Goal: Task Accomplishment & Management: Manage account settings

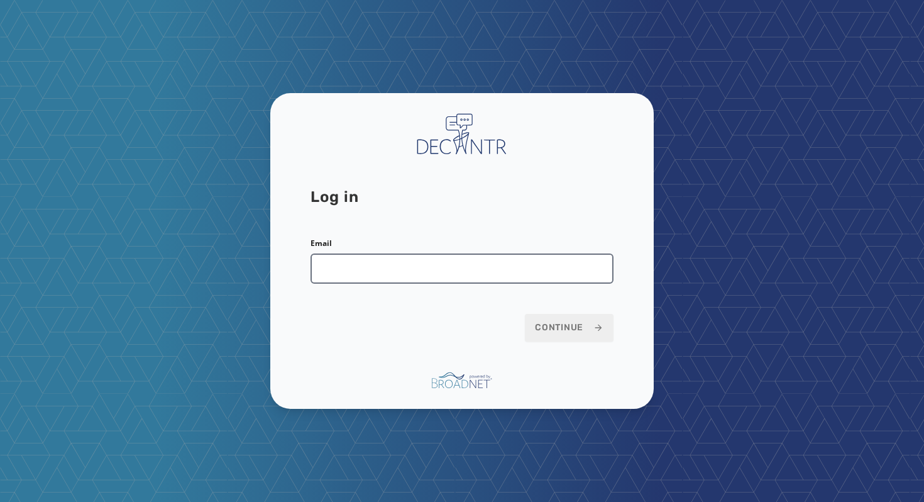
click at [394, 272] on input "Email" at bounding box center [462, 268] width 303 height 30
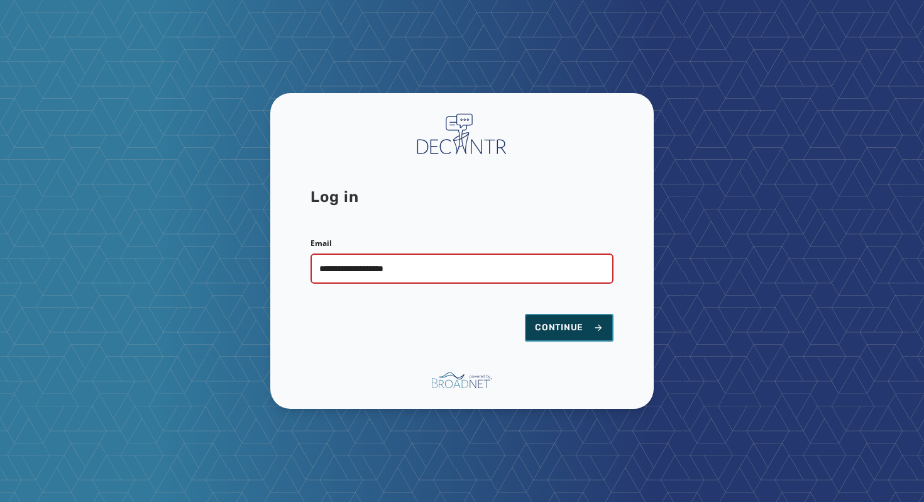
click at [565, 330] on span "Continue" at bounding box center [569, 327] width 69 height 13
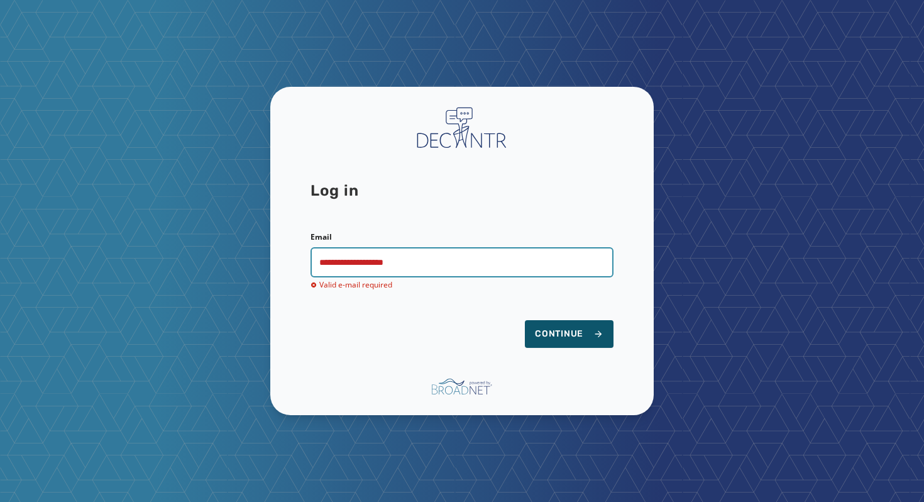
drag, startPoint x: 433, startPoint y: 265, endPoint x: 329, endPoint y: 265, distance: 103.1
click at [329, 265] on input "**********" at bounding box center [462, 262] width 303 height 30
type input "**********"
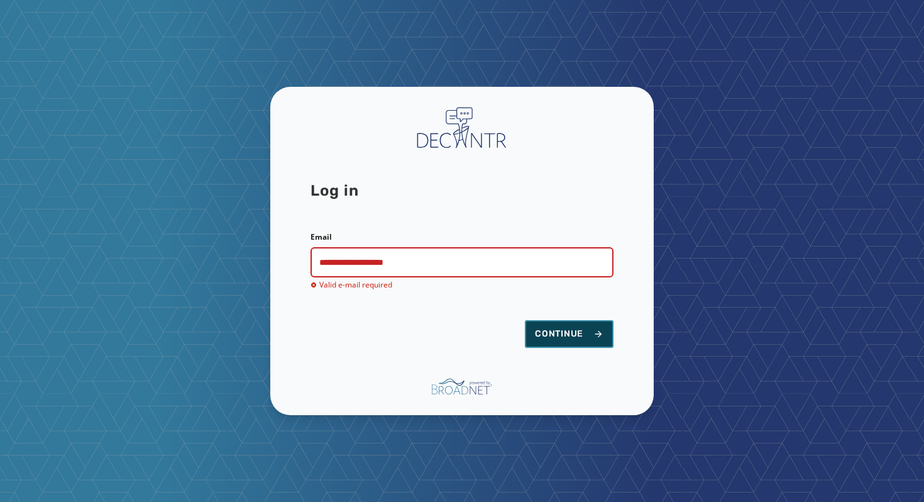
click at [555, 324] on button "Continue" at bounding box center [569, 334] width 89 height 28
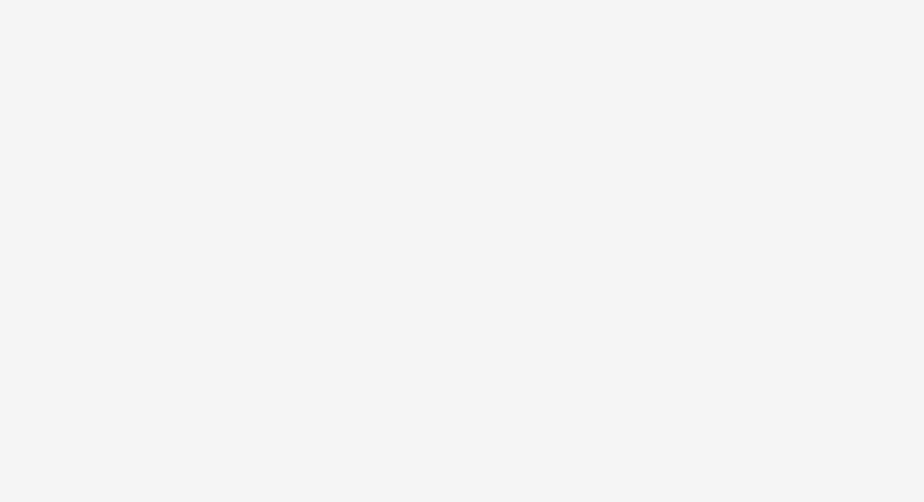
click at [403, 286] on div at bounding box center [462, 251] width 924 height 502
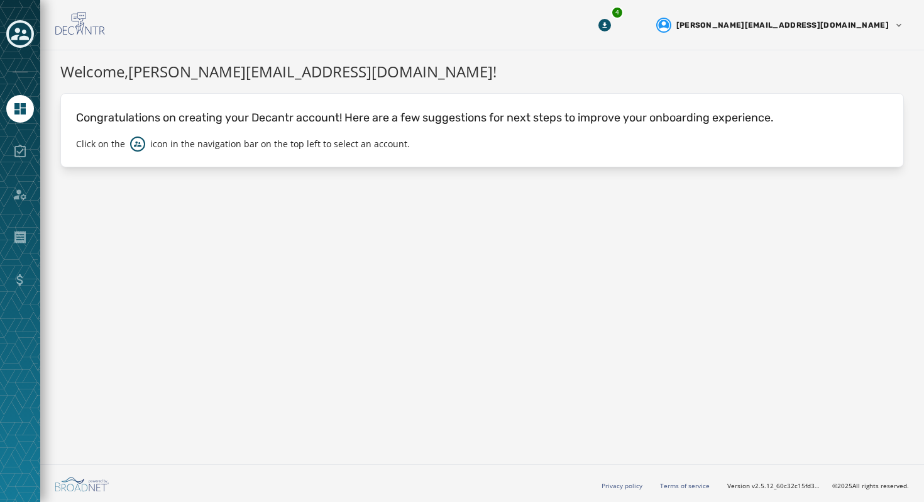
click at [16, 25] on div "Toggle account select drawer" at bounding box center [20, 34] width 23 height 23
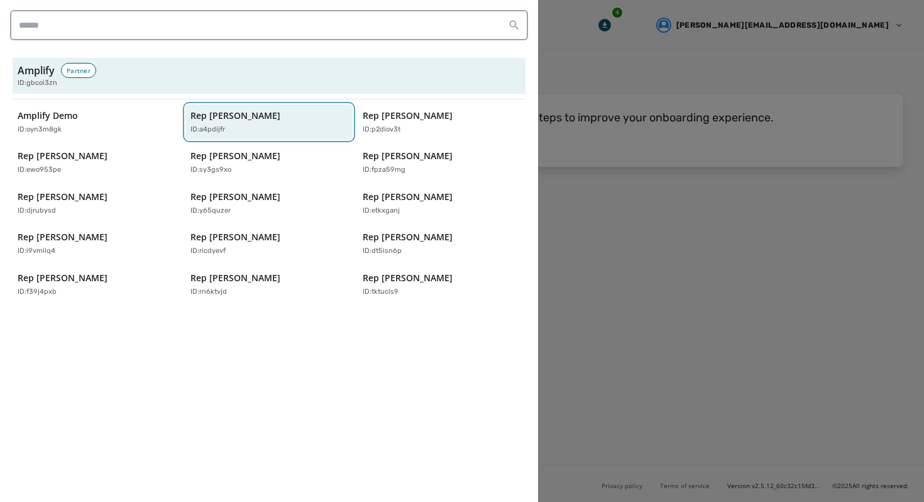
click at [235, 126] on div "ID: a4pdijfr" at bounding box center [263, 129] width 145 height 11
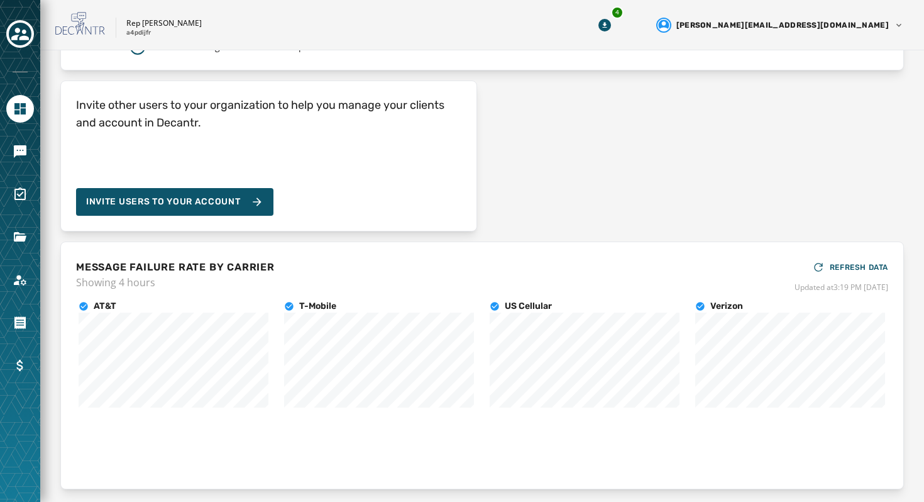
scroll to position [18, 0]
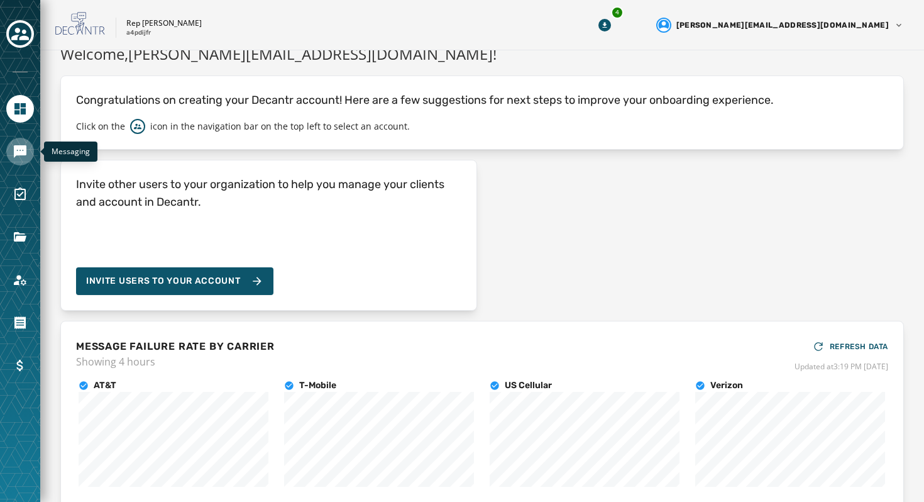
click at [33, 156] on link "Navigate to Messaging" at bounding box center [20, 152] width 28 height 28
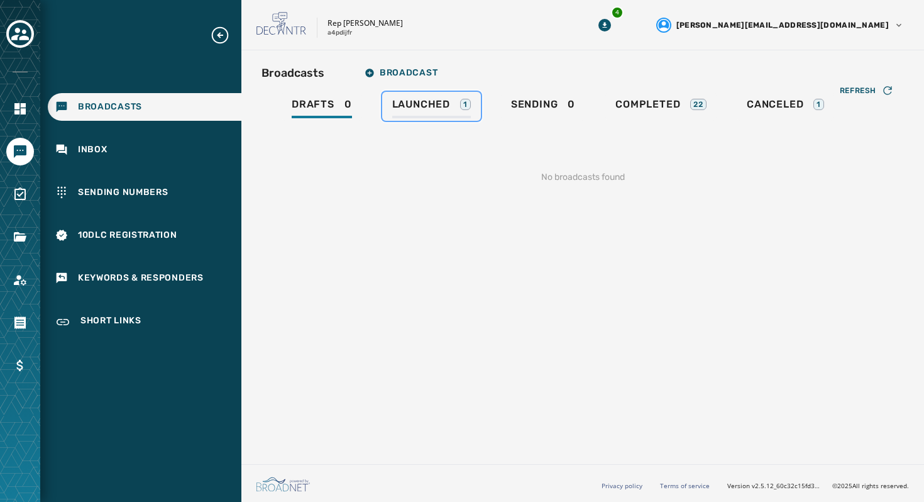
click at [412, 110] on span "Launched" at bounding box center [421, 104] width 58 height 13
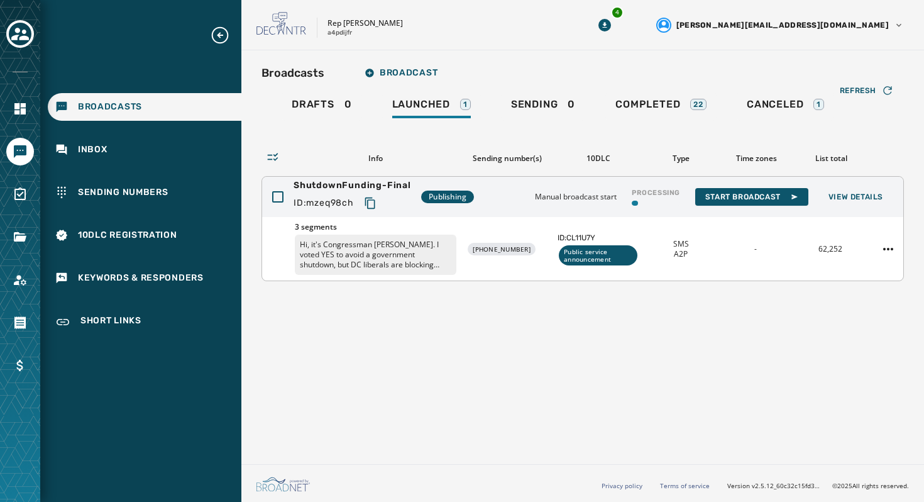
click at [383, 252] on p "Hi, it's Congressman [PERSON_NAME]. I voted YES to avoid a government shutdown,…" at bounding box center [376, 255] width 162 height 40
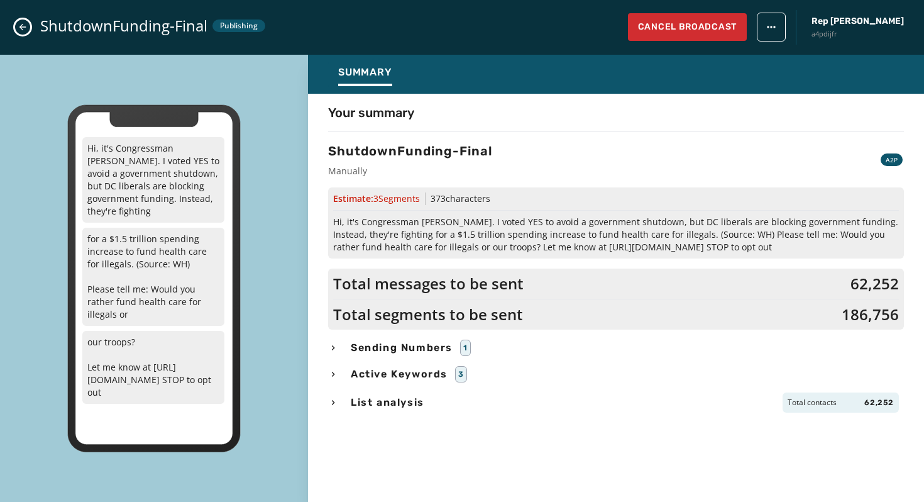
click at [338, 351] on icon "button" at bounding box center [333, 348] width 10 height 10
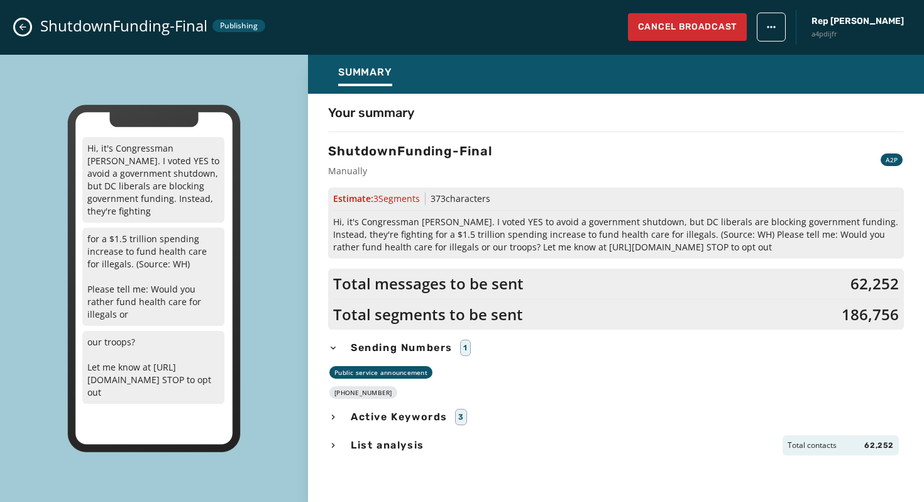
click at [337, 445] on icon "button" at bounding box center [333, 445] width 10 height 10
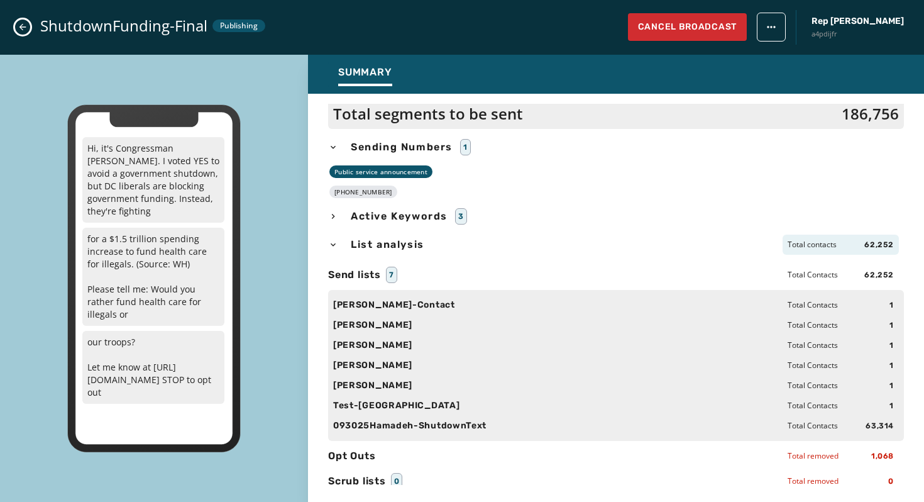
scroll to position [207, 0]
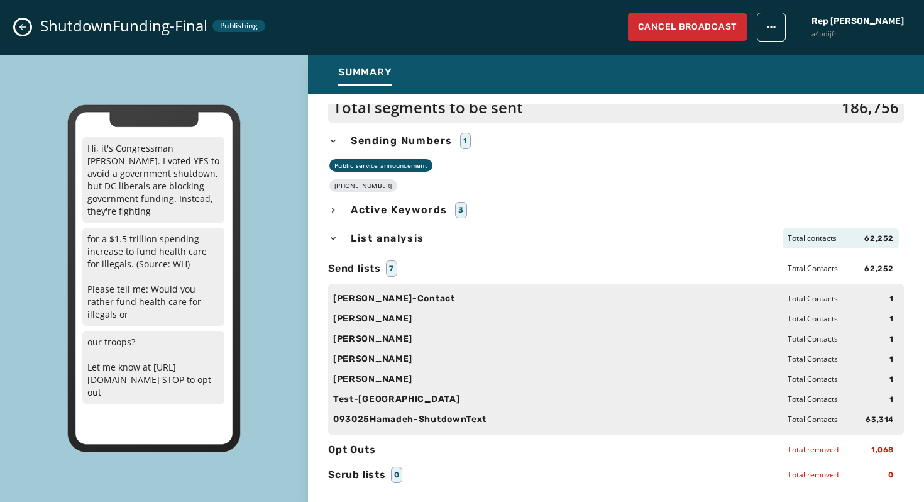
click at [24, 28] on icon "Close admin drawer" at bounding box center [23, 27] width 10 height 10
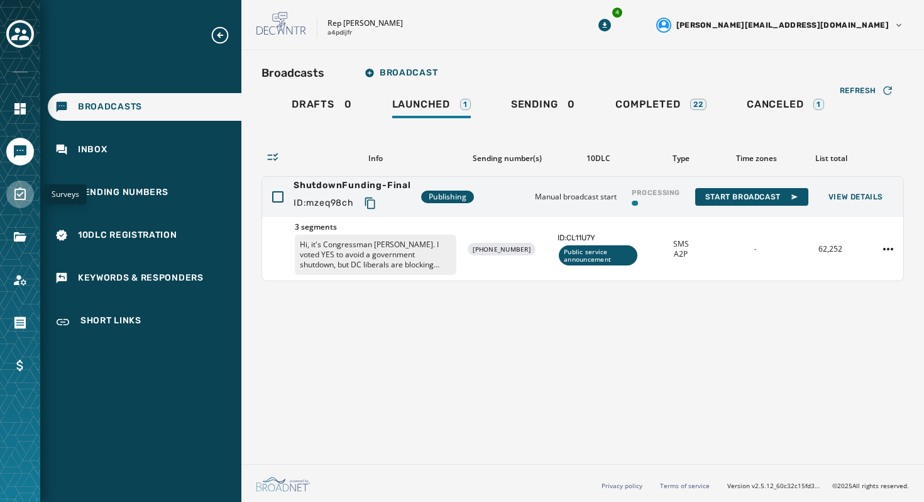
click at [26, 202] on link "Navigate to Surveys" at bounding box center [20, 194] width 28 height 28
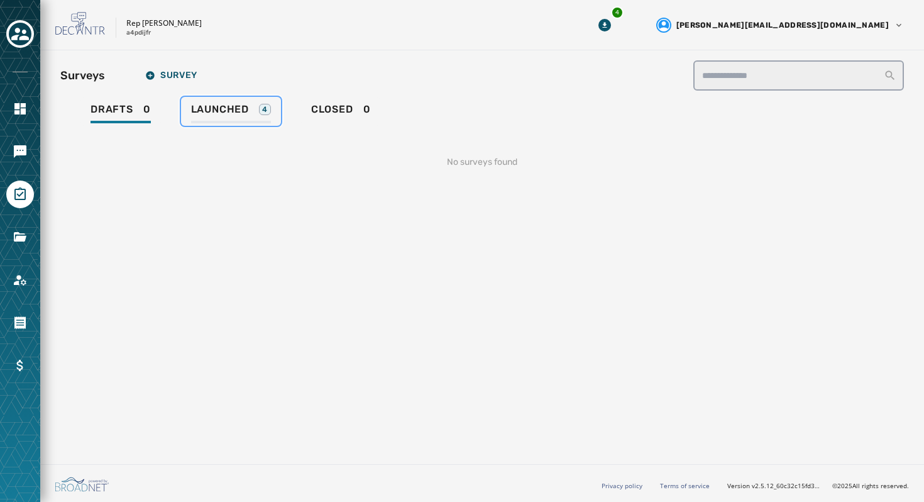
click at [231, 113] on span "Launched" at bounding box center [220, 109] width 58 height 13
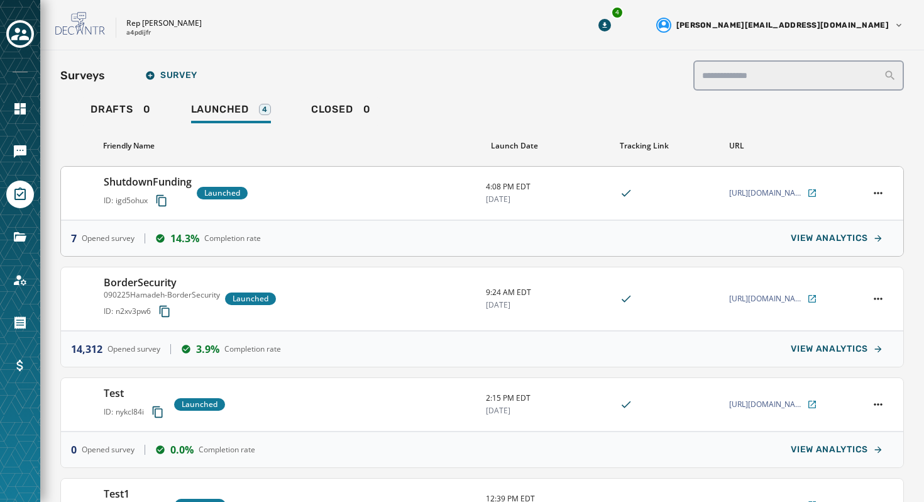
click at [379, 204] on div "ShutdownFunding ID: igd5ohux Launched" at bounding box center [290, 193] width 372 height 38
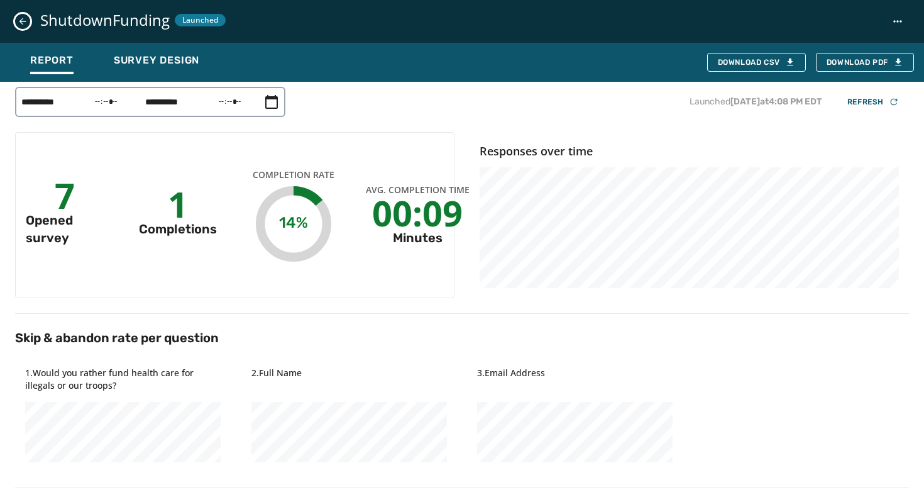
click at [25, 24] on icon "Close survey details drawer" at bounding box center [23, 21] width 10 height 10
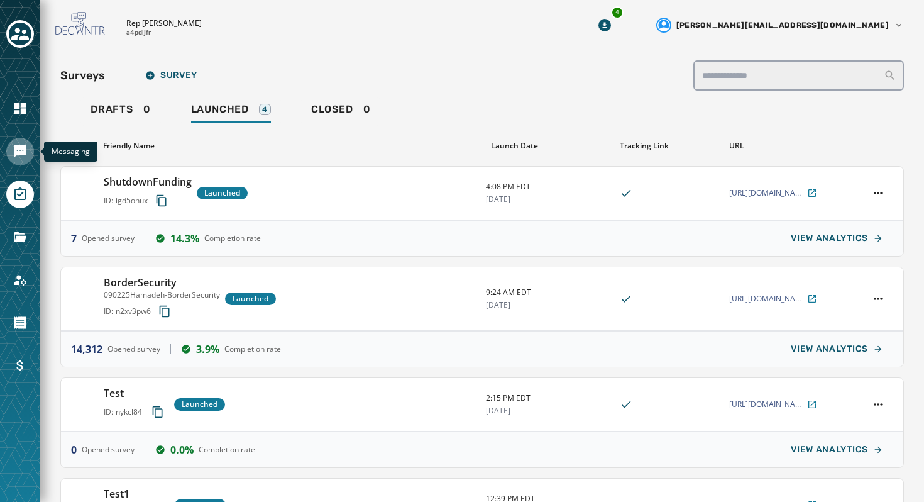
click at [23, 156] on icon "Navigate to Messaging" at bounding box center [20, 151] width 15 height 15
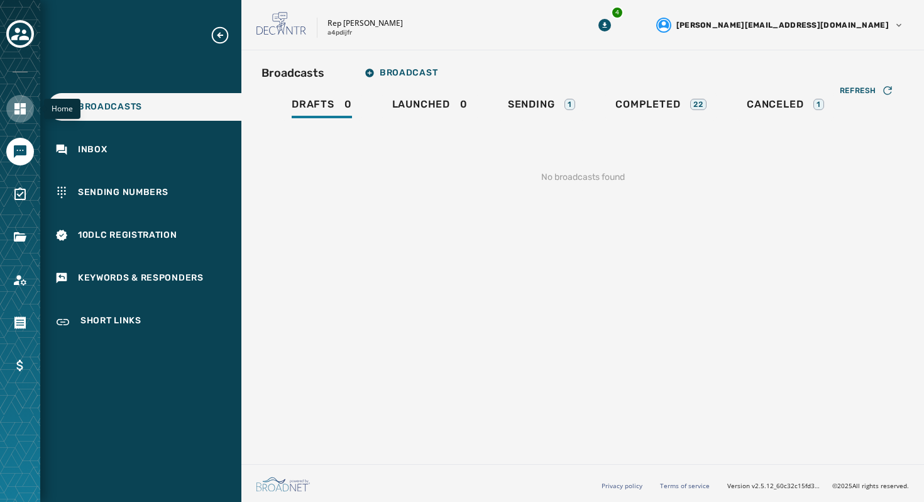
click at [23, 108] on icon "Navigate to Home" at bounding box center [19, 108] width 11 height 11
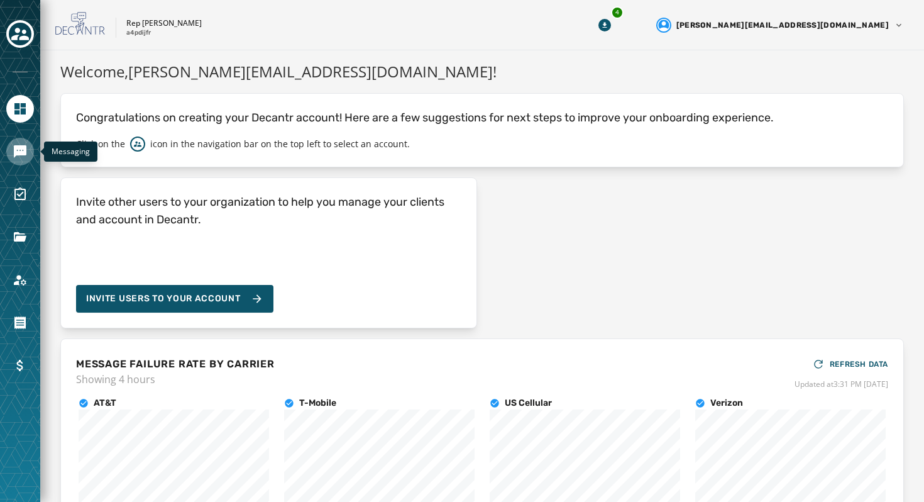
click at [26, 152] on icon "Navigate to Messaging" at bounding box center [20, 151] width 13 height 13
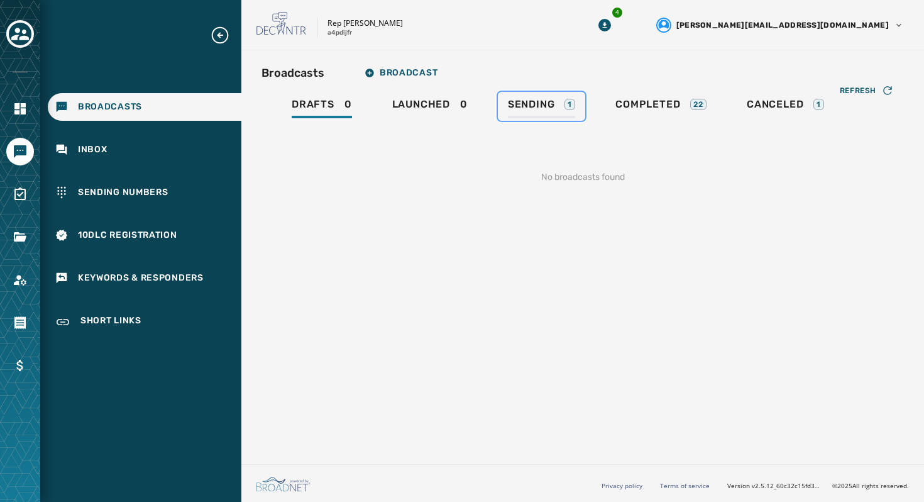
click at [543, 111] on div "Sending 1" at bounding box center [541, 108] width 67 height 20
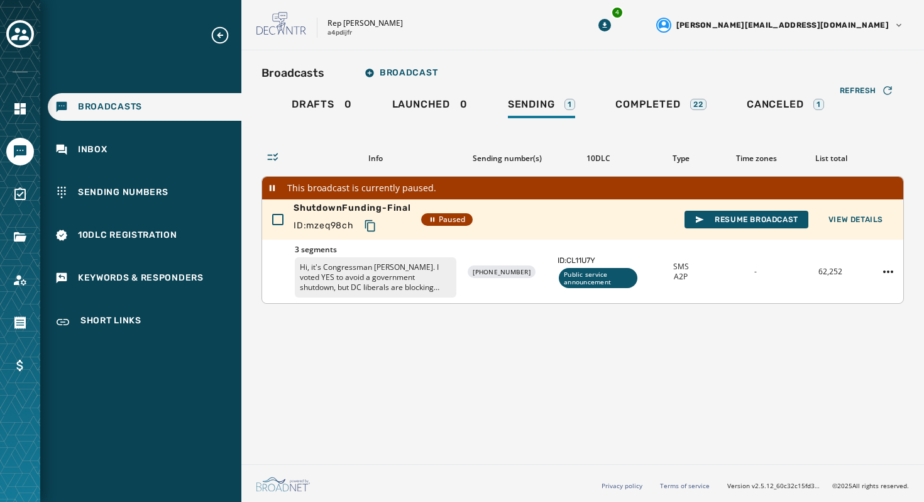
click at [538, 275] on div "+1 623 200-4339" at bounding box center [507, 271] width 81 height 13
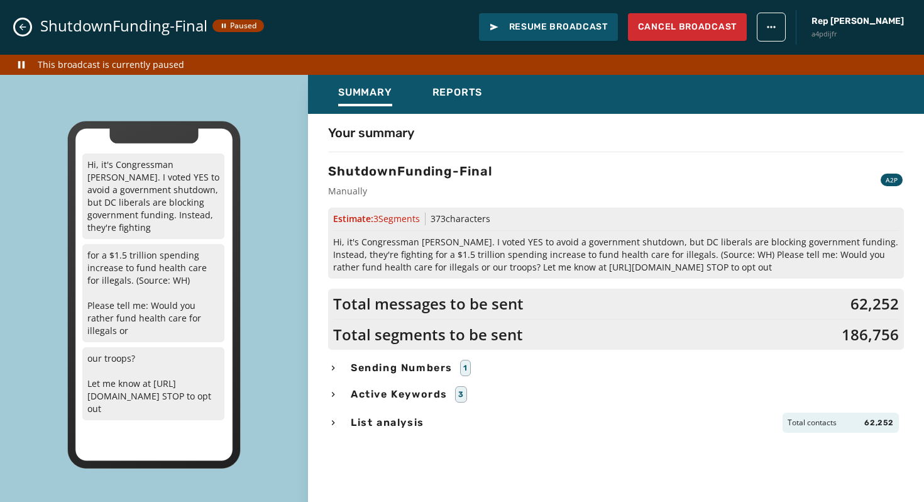
click at [400, 428] on span "List analysis" at bounding box center [387, 422] width 79 height 15
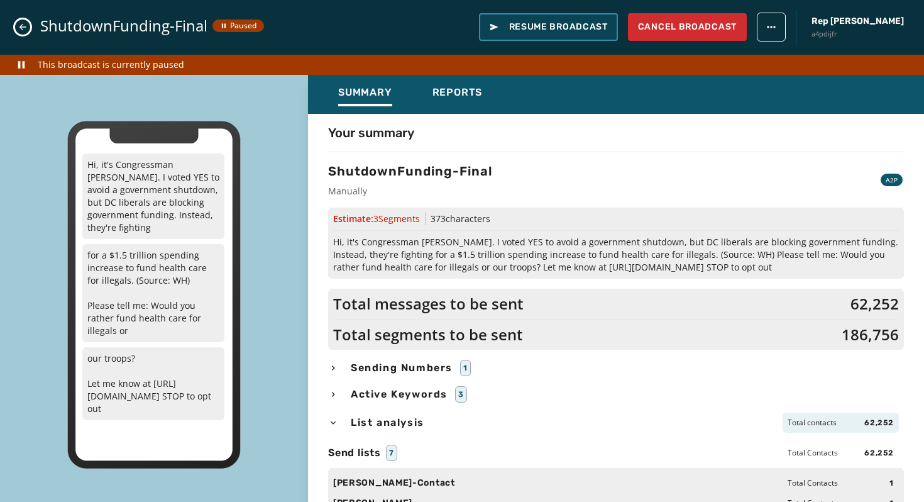
click at [531, 20] on button "Resume Broadcast" at bounding box center [548, 27] width 139 height 28
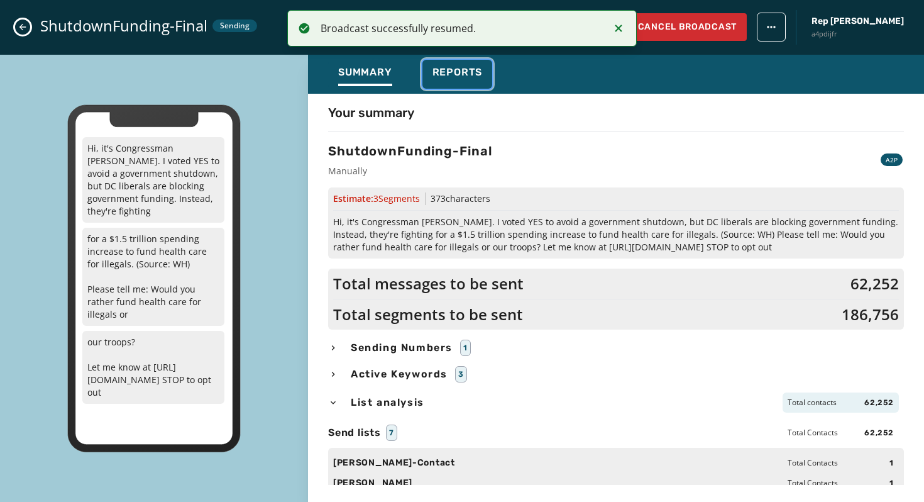
click at [461, 76] on span "Reports" at bounding box center [458, 72] width 50 height 13
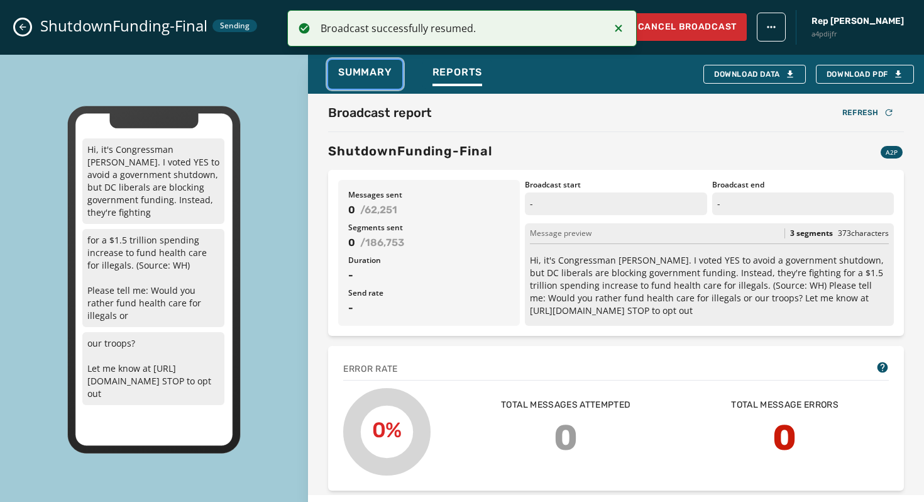
click at [396, 87] on button "Summary" at bounding box center [365, 74] width 74 height 29
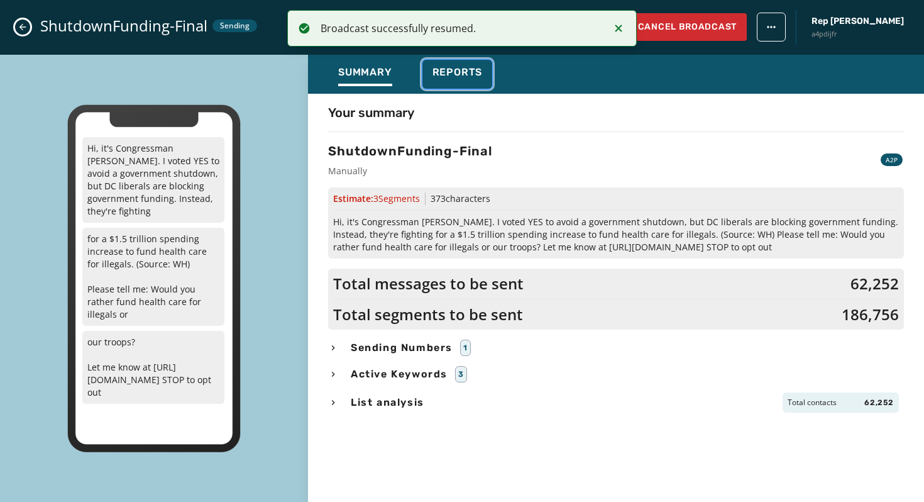
click at [458, 75] on span "Reports" at bounding box center [458, 72] width 50 height 13
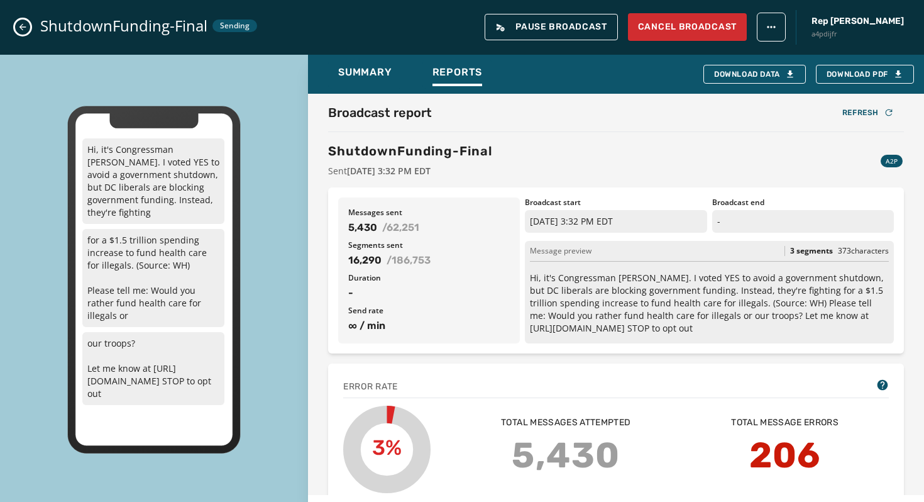
click at [32, 35] on div "ShutdownFunding-Final Sending Pause Broadcast Cancel Broadcast Rep Abraham Hama…" at bounding box center [462, 27] width 924 height 55
click at [23, 31] on icon "Close admin drawer" at bounding box center [23, 27] width 10 height 10
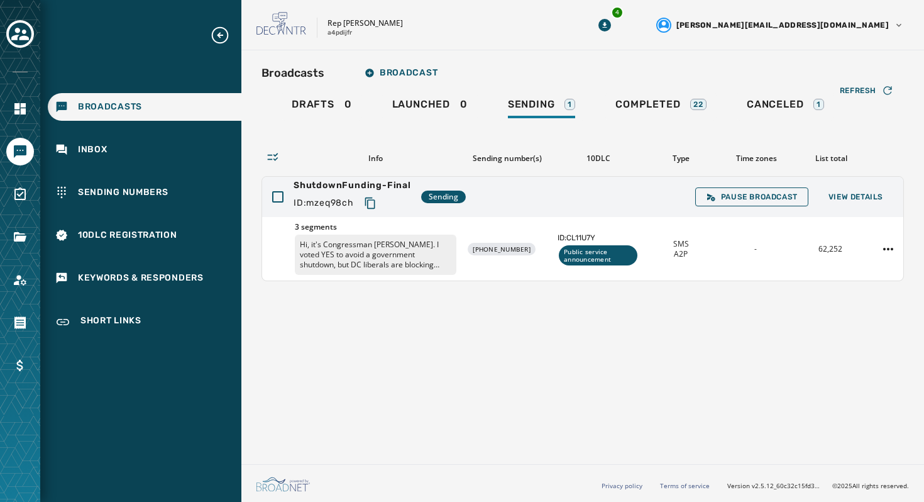
click at [26, 223] on div at bounding box center [20, 237] width 28 height 28
click at [26, 198] on icon "Navigate to Surveys" at bounding box center [20, 194] width 15 height 15
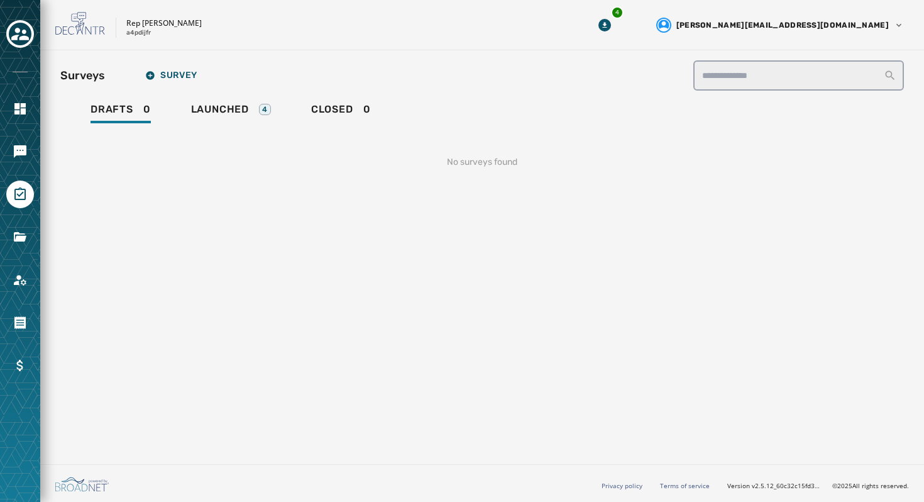
click at [248, 95] on div "**********" at bounding box center [482, 124] width 844 height 128
click at [248, 102] on link "Launched 4" at bounding box center [231, 111] width 100 height 29
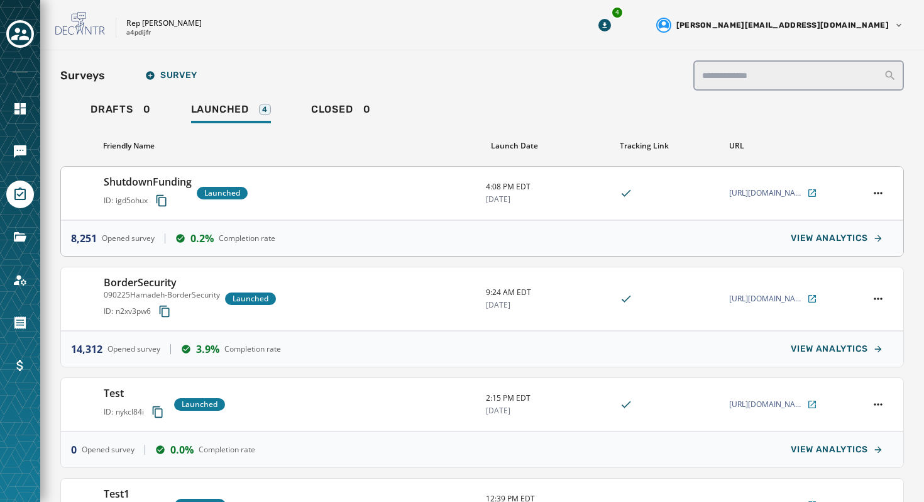
click at [411, 207] on div "ShutdownFunding ID: igd5ohux Launched" at bounding box center [290, 193] width 372 height 38
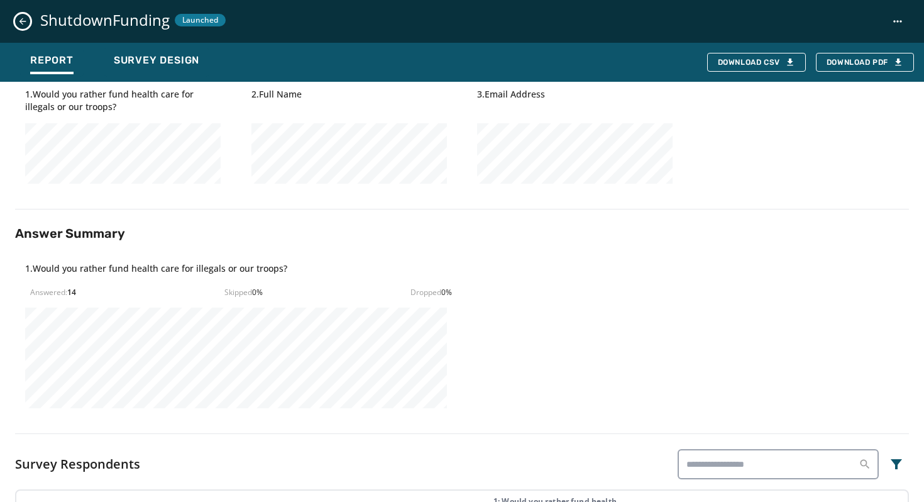
scroll to position [170, 0]
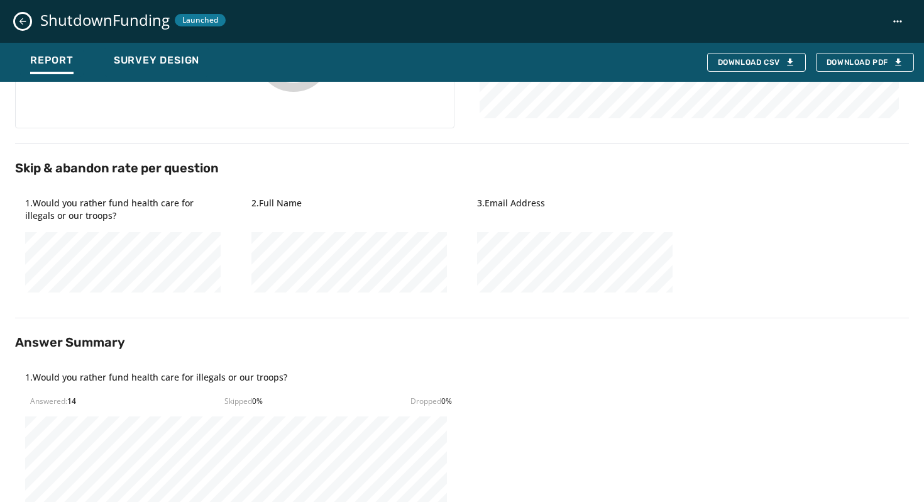
click at [24, 18] on icon "Close survey details drawer" at bounding box center [23, 21] width 10 height 10
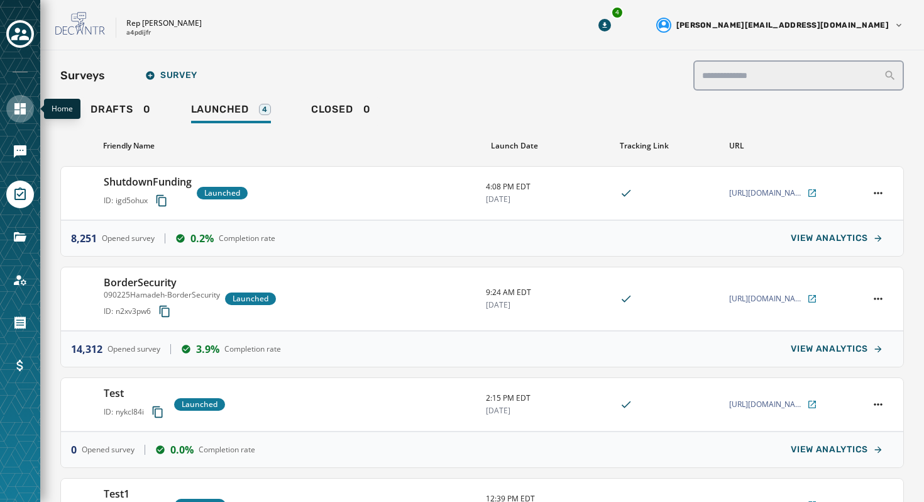
click at [19, 107] on icon "Navigate to Home" at bounding box center [19, 108] width 11 height 11
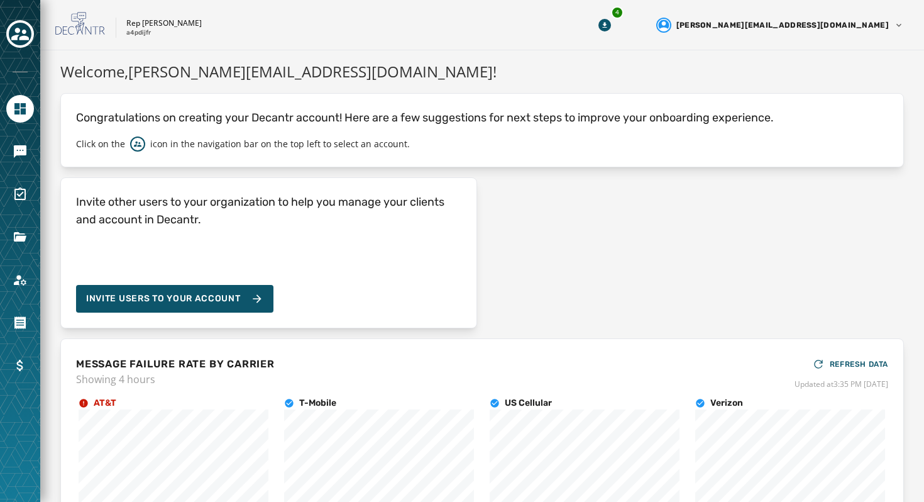
click at [30, 135] on div at bounding box center [20, 251] width 40 height 502
click at [30, 146] on link "Navigate to Messaging" at bounding box center [20, 152] width 28 height 28
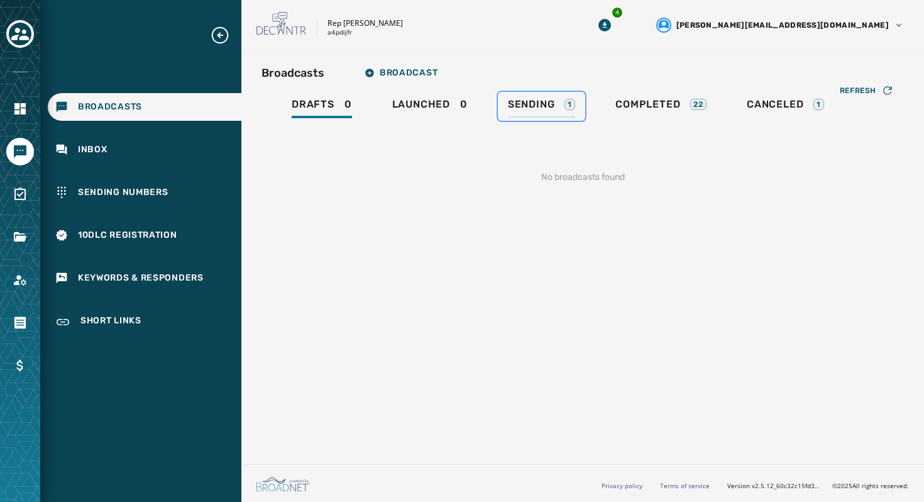
click at [565, 107] on div "1" at bounding box center [570, 104] width 11 height 11
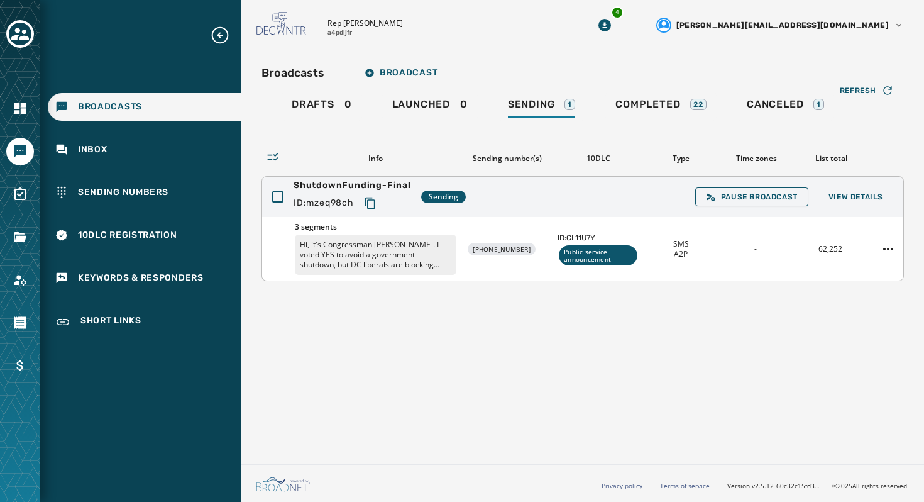
click at [445, 223] on span "3 segments" at bounding box center [376, 227] width 162 height 10
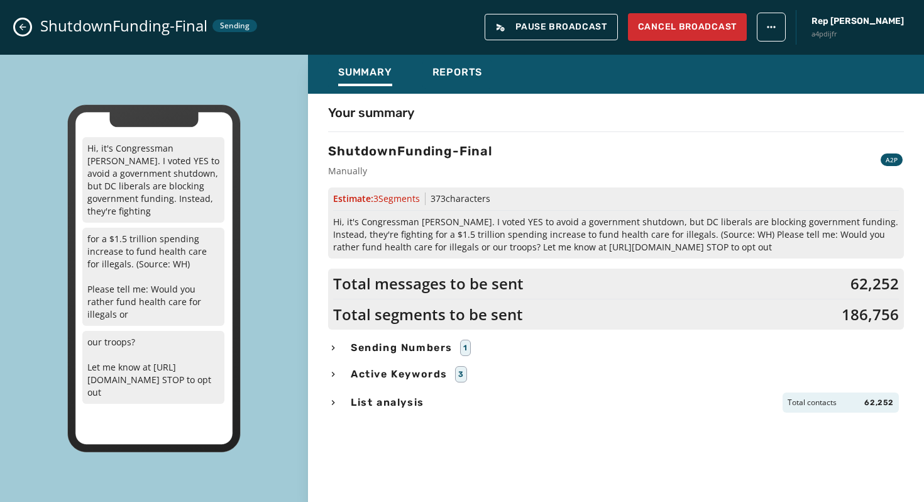
click at [499, 220] on span "Hi, it's Congressman Abe Hamadeh. I voted YES to avoid a government shutdown, b…" at bounding box center [616, 235] width 566 height 38
click at [431, 342] on span "Sending Numbers" at bounding box center [401, 347] width 107 height 15
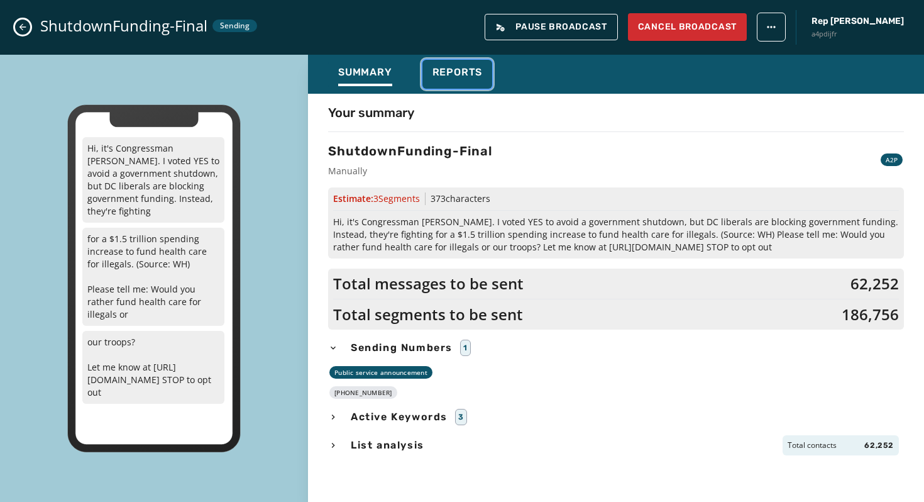
click at [458, 74] on span "Reports" at bounding box center [458, 72] width 50 height 13
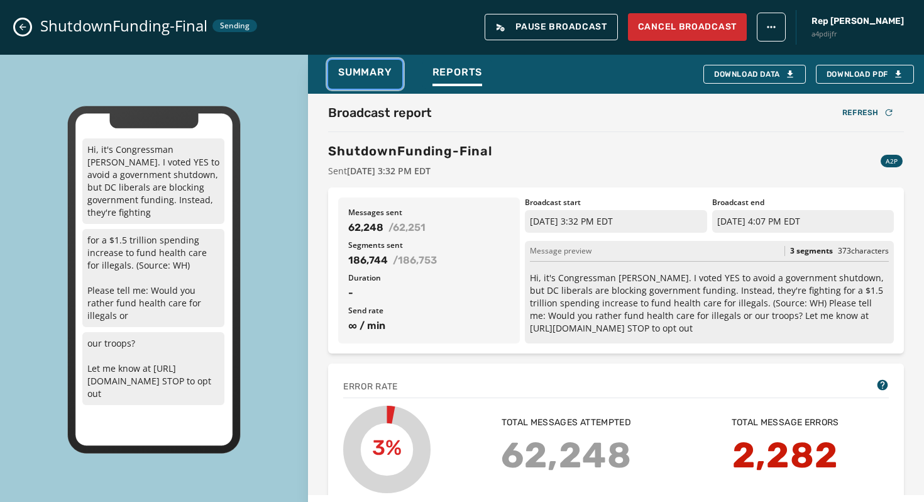
click at [394, 75] on button "Summary" at bounding box center [365, 74] width 74 height 29
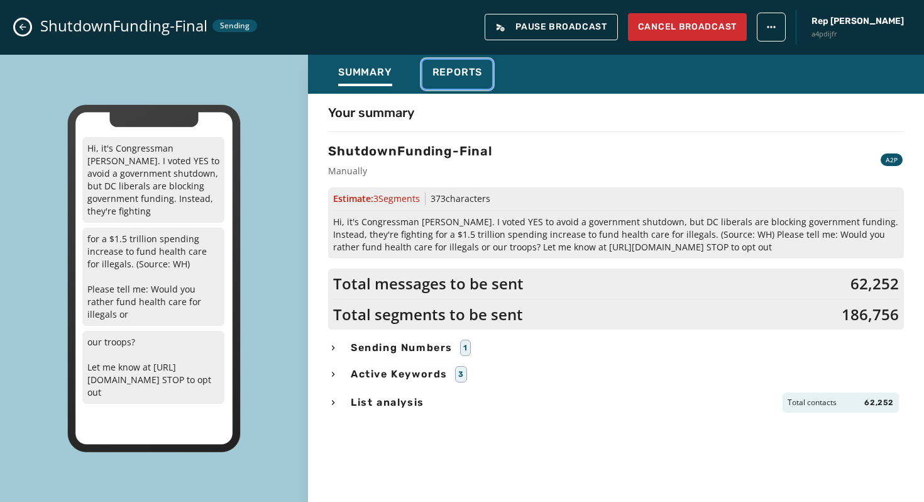
click at [461, 75] on span "Reports" at bounding box center [458, 72] width 50 height 13
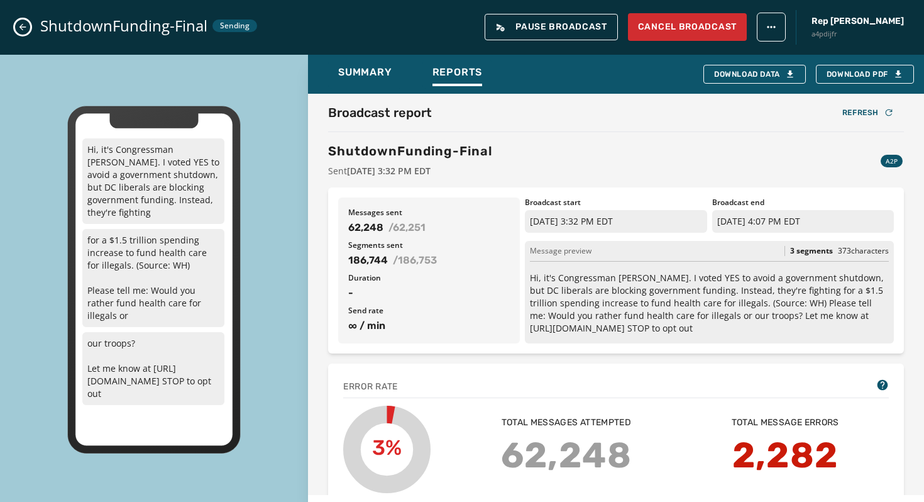
click at [28, 22] on button "Close admin drawer" at bounding box center [22, 26] width 15 height 15
